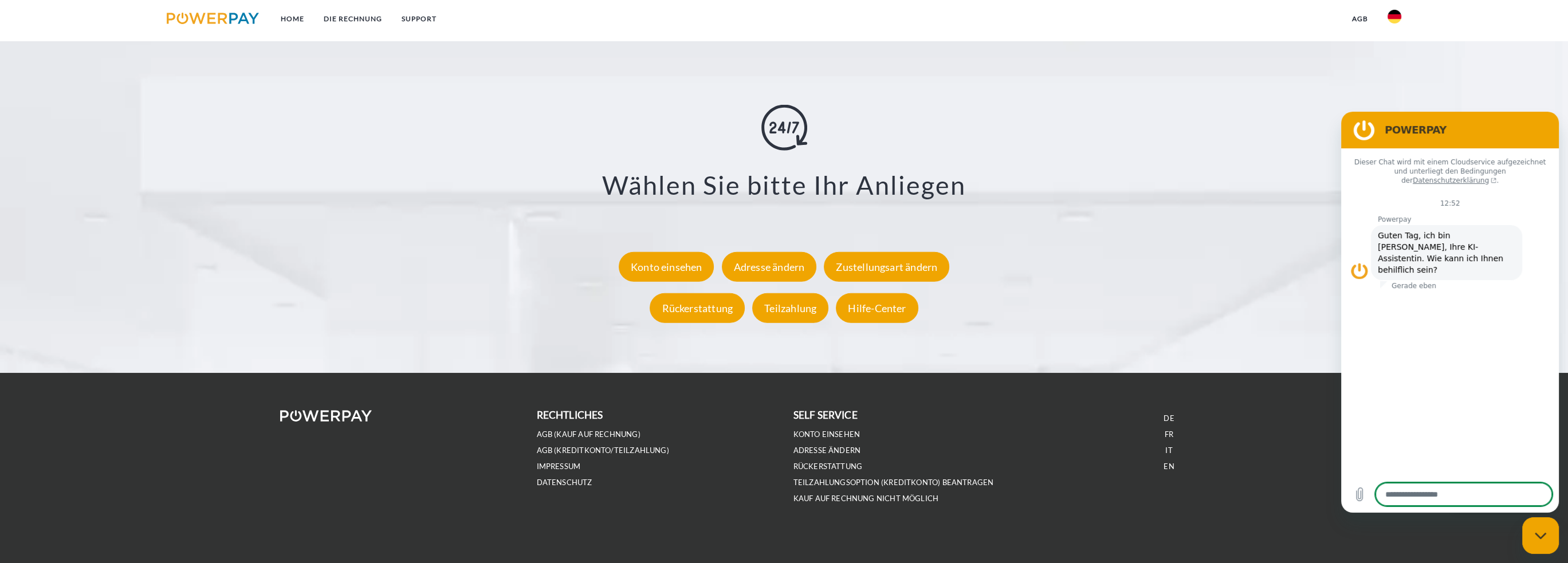
scroll to position [2131, 0]
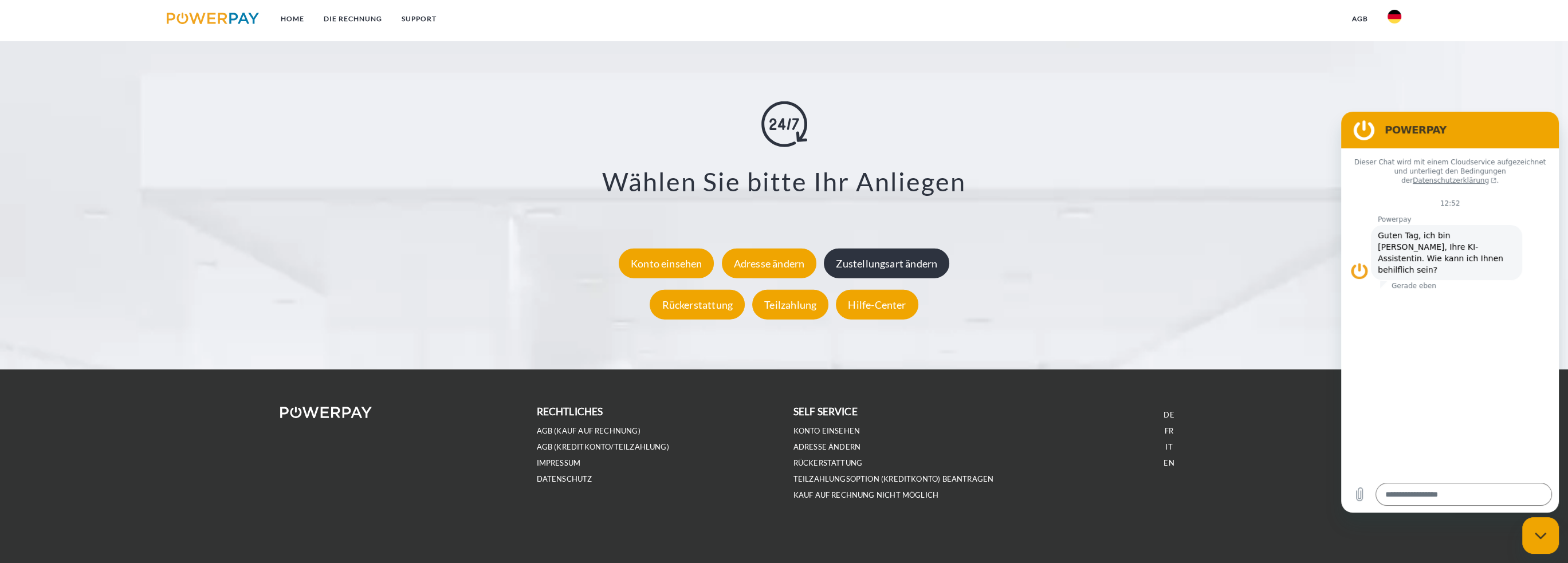
click at [917, 262] on div "Zustellungsart ändern" at bounding box center [886, 262] width 126 height 30
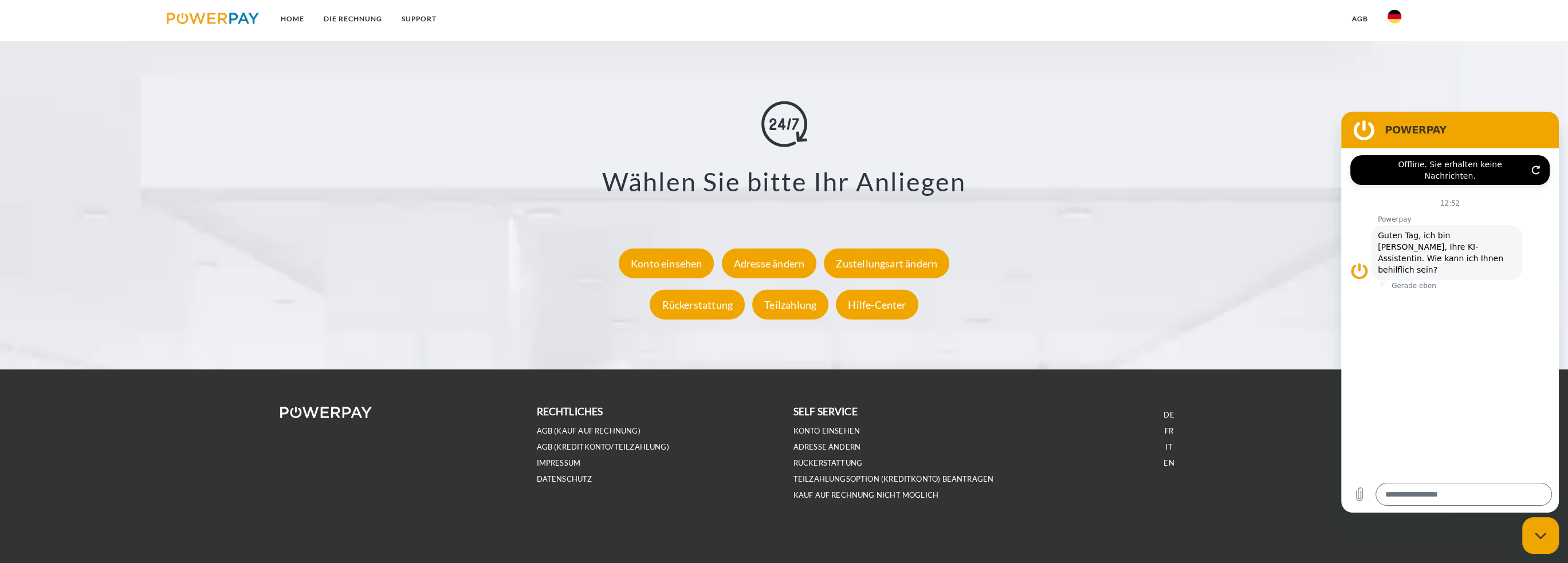
type textarea "*"
click at [1172, 462] on link "EN" at bounding box center [1169, 462] width 10 height 10
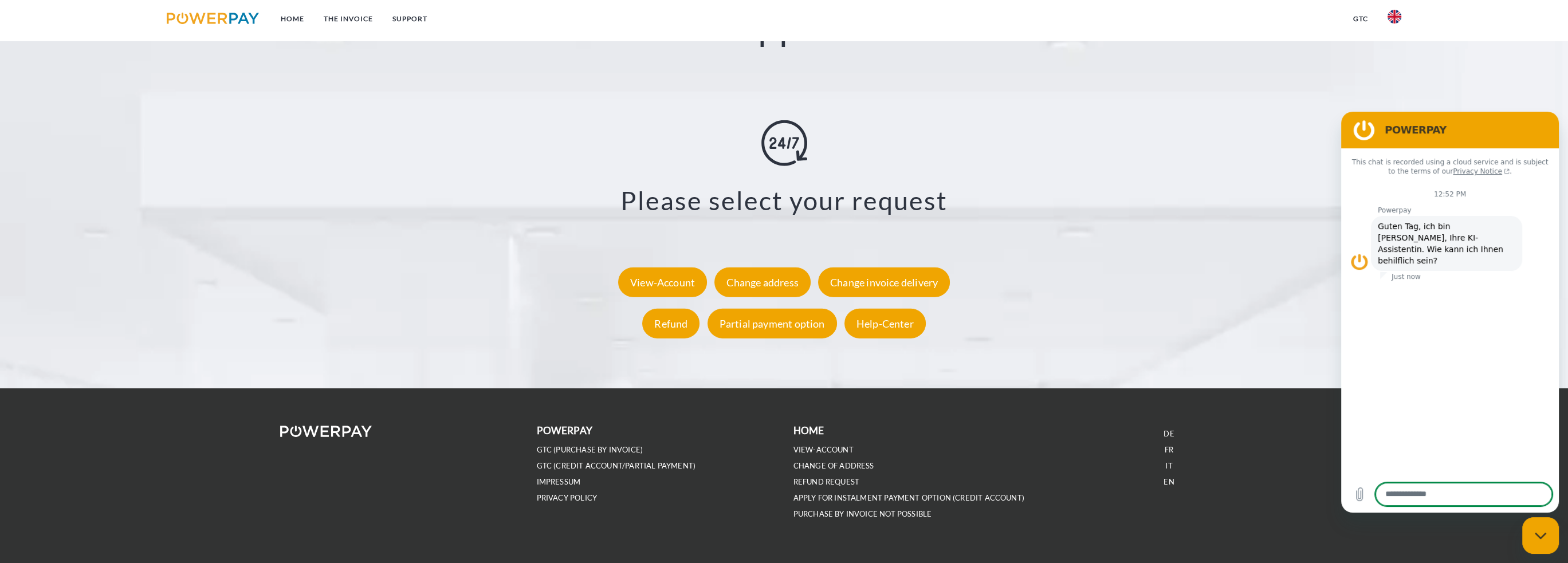
scroll to position [2219, 0]
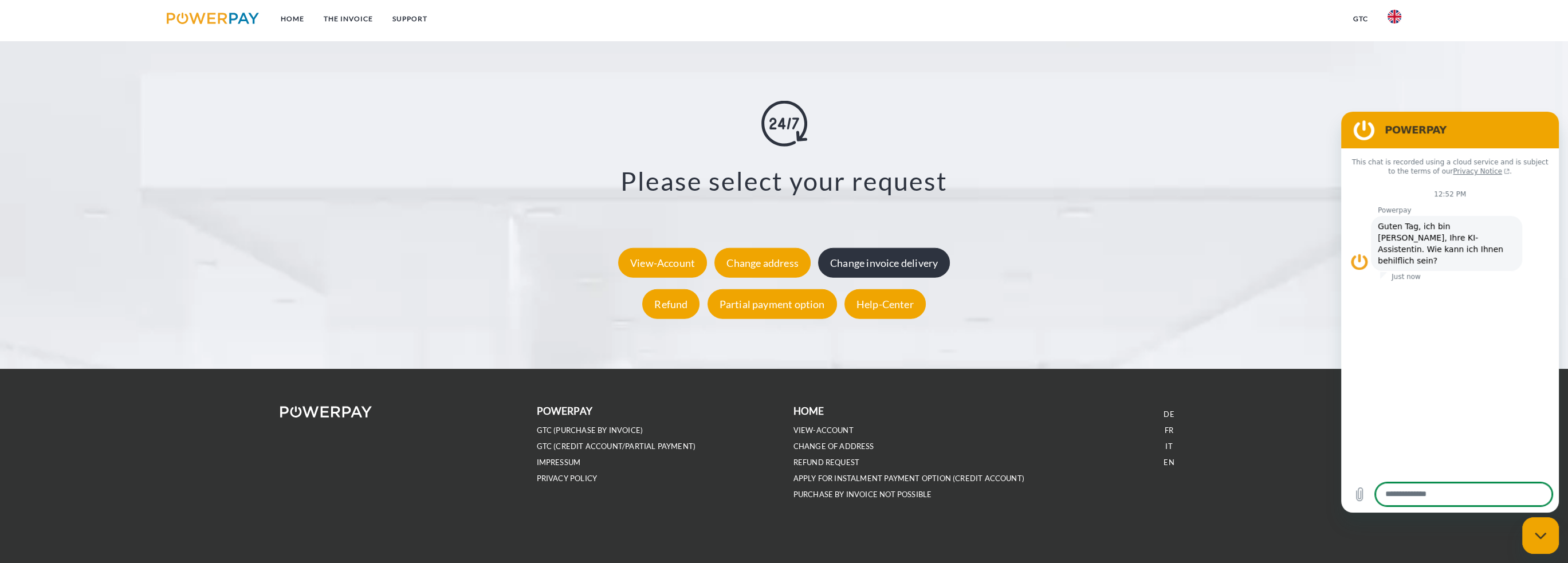
click at [912, 248] on div "Change invoice delivery" at bounding box center [883, 262] width 132 height 30
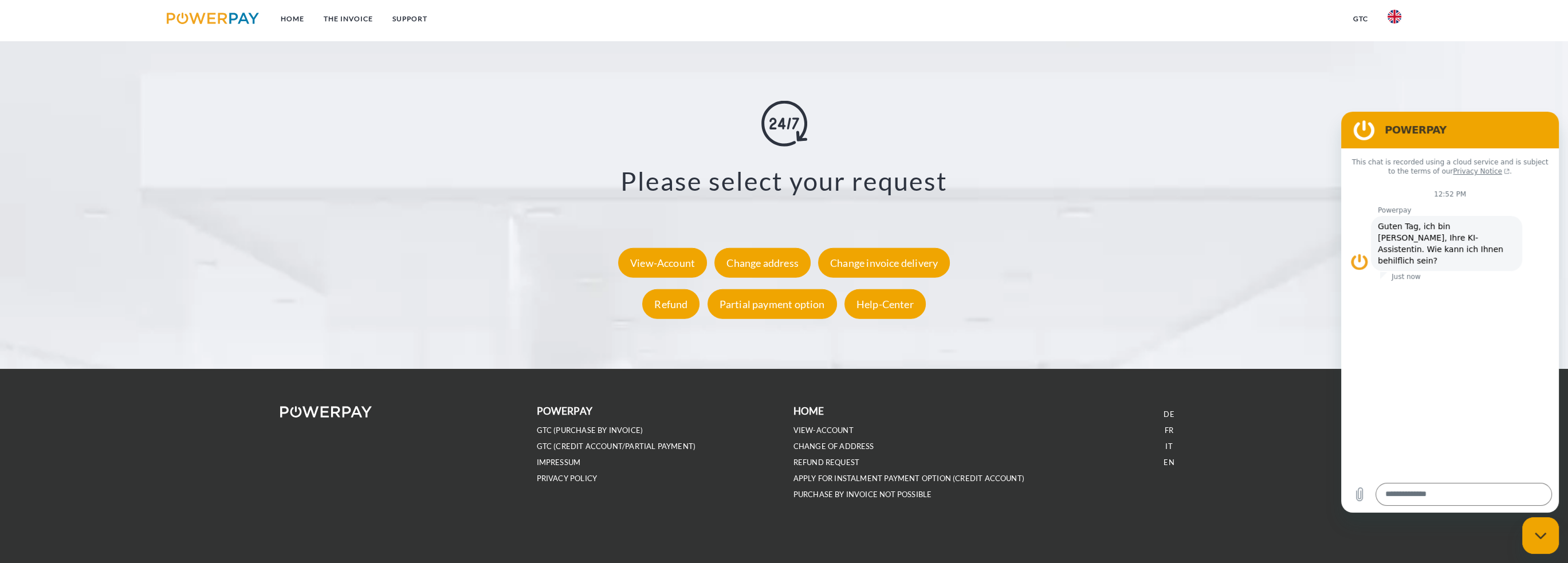
type textarea "*"
click at [1165, 431] on link "FR" at bounding box center [1169, 430] width 9 height 10
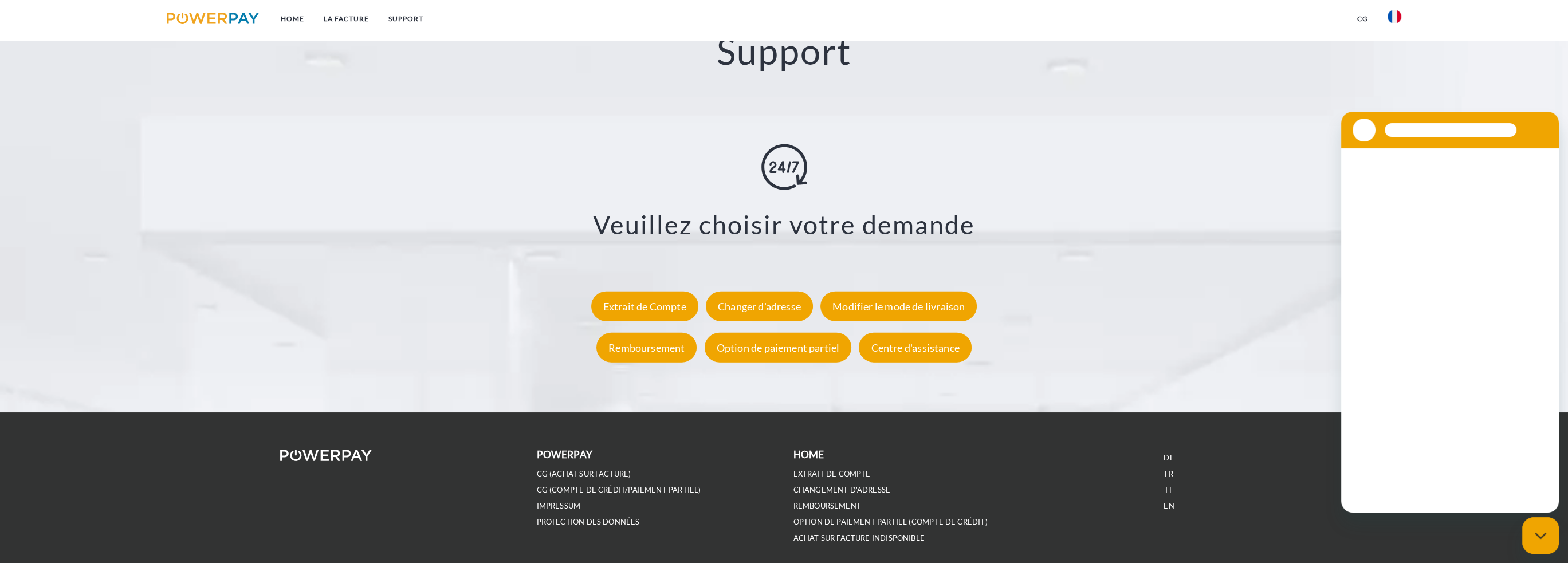
scroll to position [2131, 0]
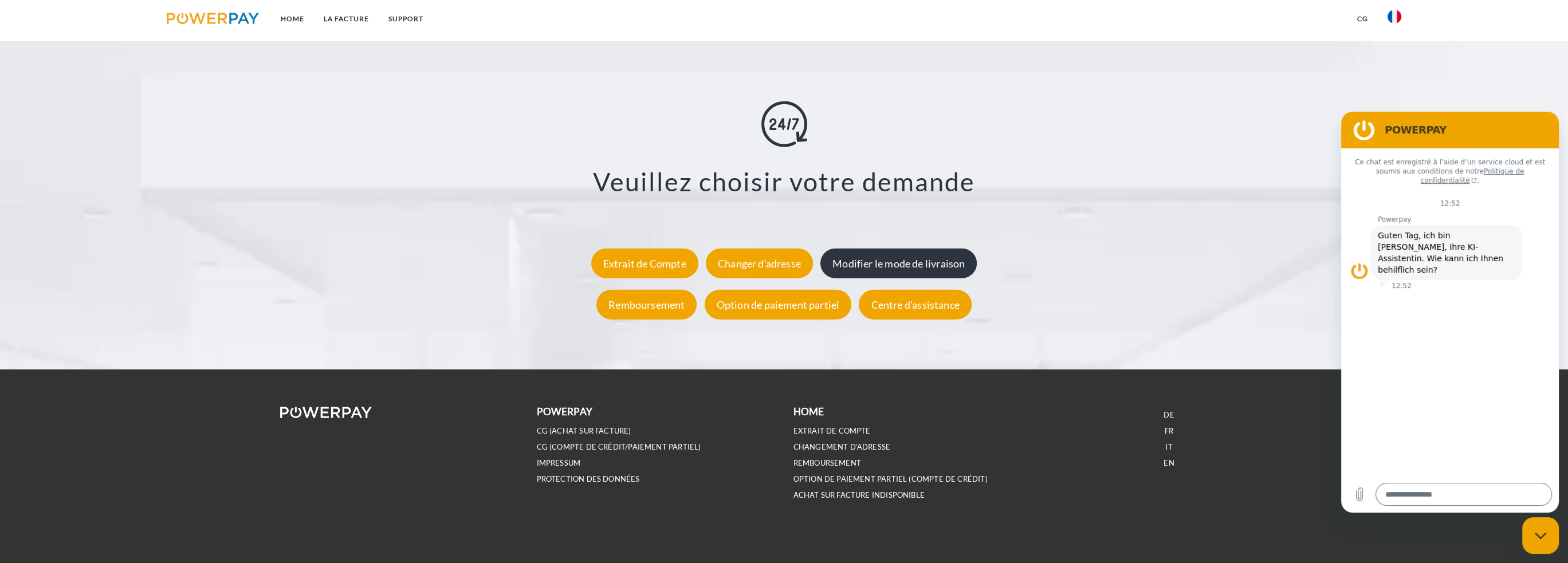
click at [910, 269] on div "Modifier le mode de livraison" at bounding box center [897, 262] width 156 height 30
type textarea "*"
click at [1166, 446] on link "IT" at bounding box center [1169, 446] width 7 height 10
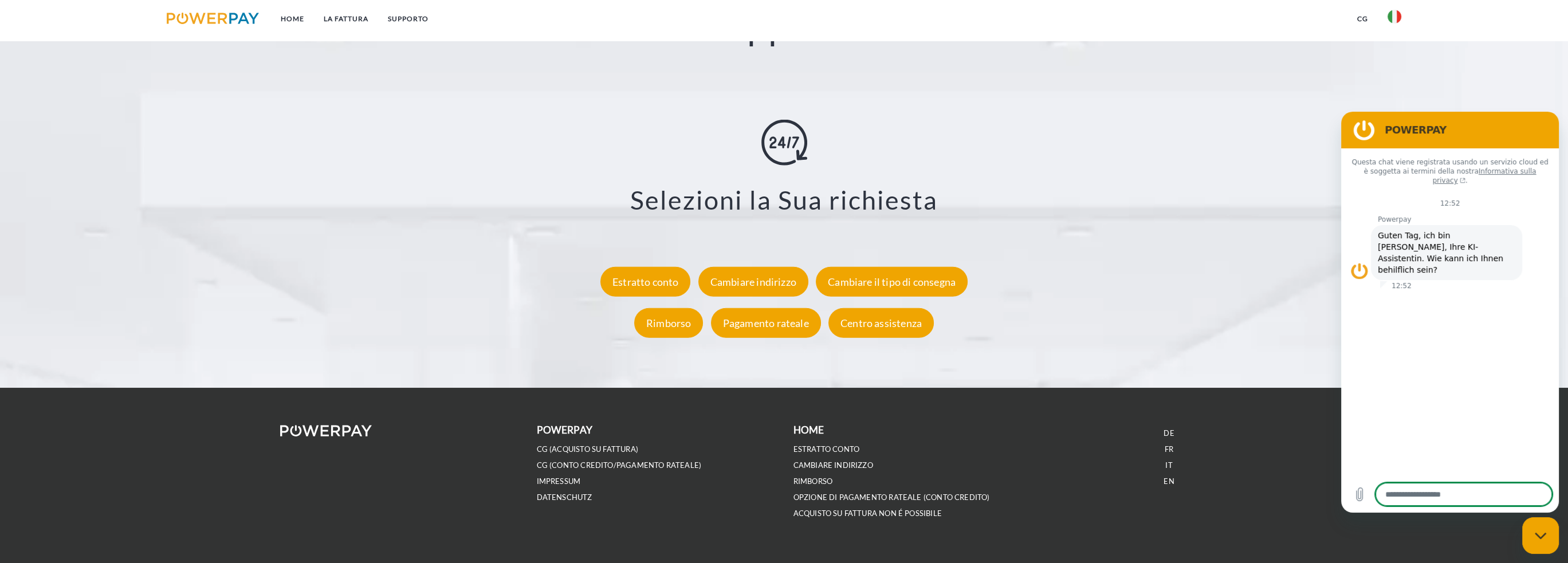
scroll to position [2131, 0]
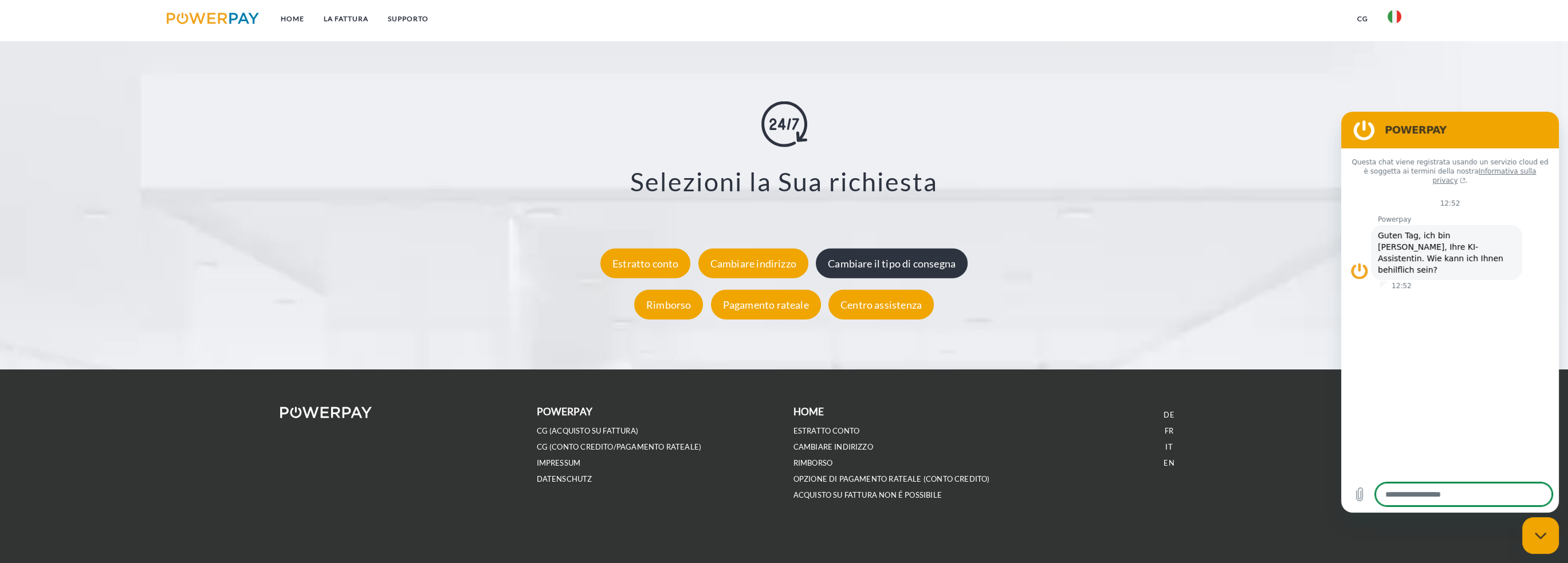
click at [912, 269] on div "Cambiare il tipo di consegna" at bounding box center [891, 262] width 152 height 30
